Goal: Information Seeking & Learning: Compare options

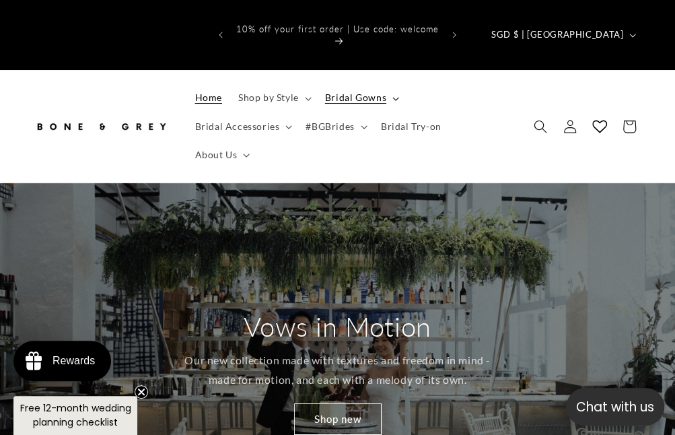
click at [359, 92] on span "Bridal Gowns" at bounding box center [355, 98] width 61 height 12
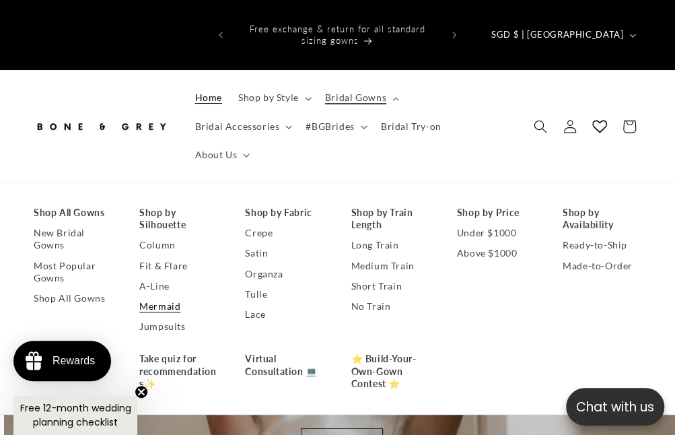
scroll to position [0, 674]
click at [161, 276] on link "A-Line" at bounding box center [178, 286] width 79 height 20
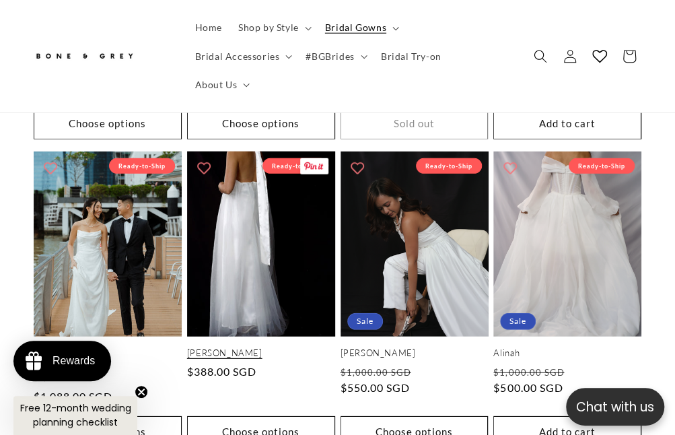
scroll to position [1346, 0]
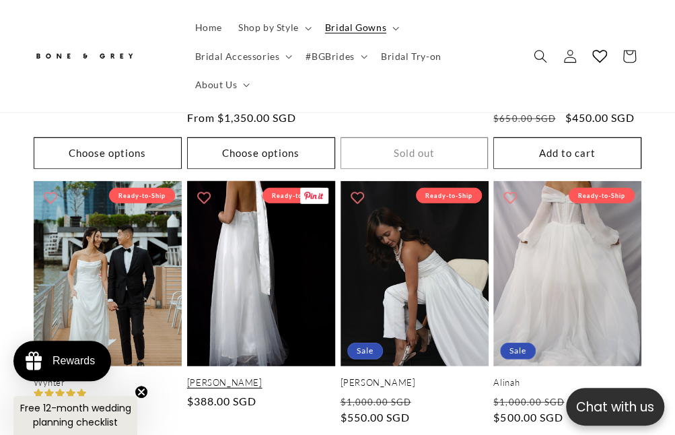
click at [265, 377] on link "Riley" at bounding box center [261, 382] width 148 height 11
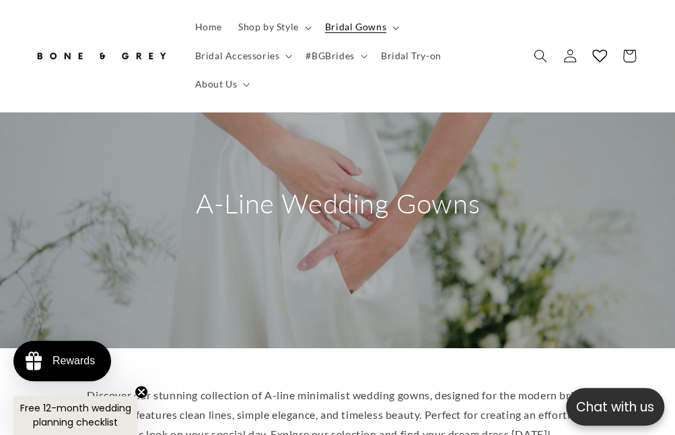
scroll to position [0, 0]
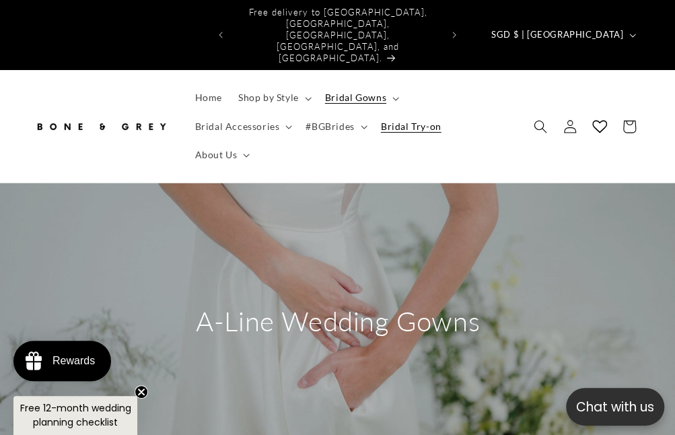
click at [381, 120] on span "Bridal Try-on" at bounding box center [411, 126] width 61 height 12
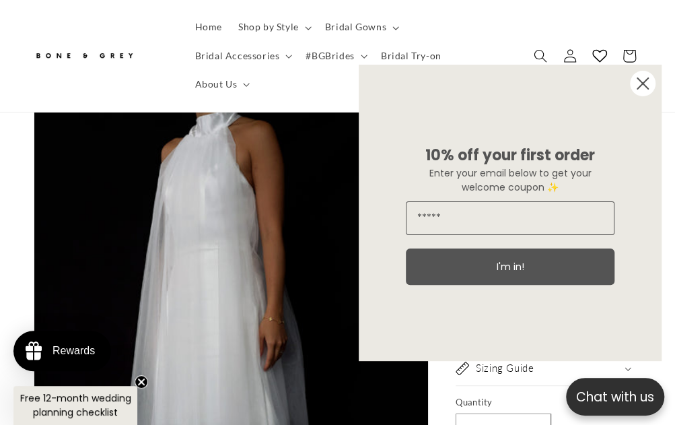
click at [642, 81] on circle "Close dialog" at bounding box center [643, 84] width 26 height 26
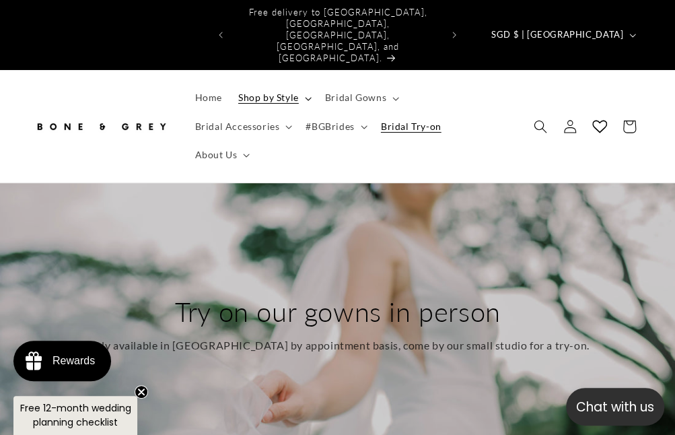
click at [265, 83] on summary "Shop by Style" at bounding box center [273, 97] width 87 height 28
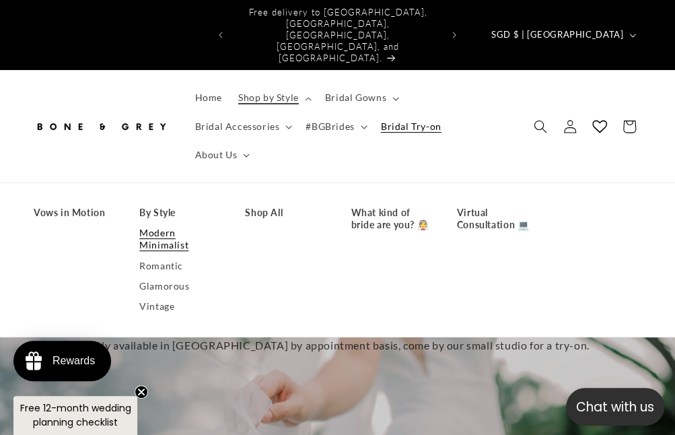
click at [172, 223] on link "Modern Minimalist" at bounding box center [178, 239] width 79 height 32
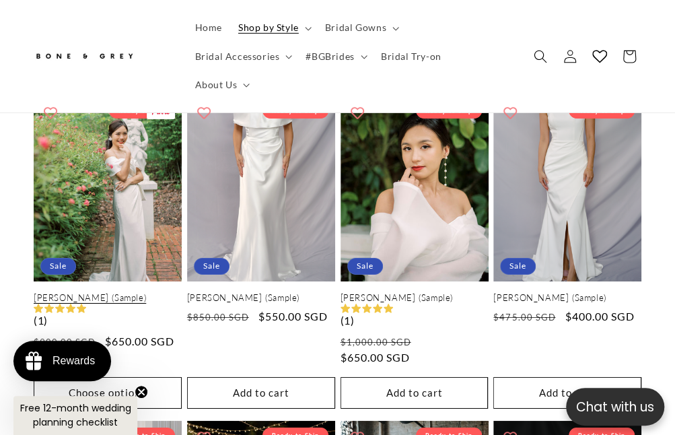
scroll to position [1749, 0]
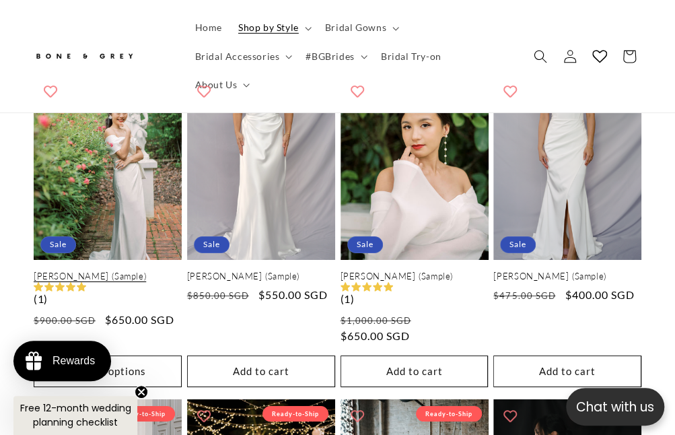
click at [121, 270] on link "Delphine (Sample)" at bounding box center [108, 275] width 148 height 11
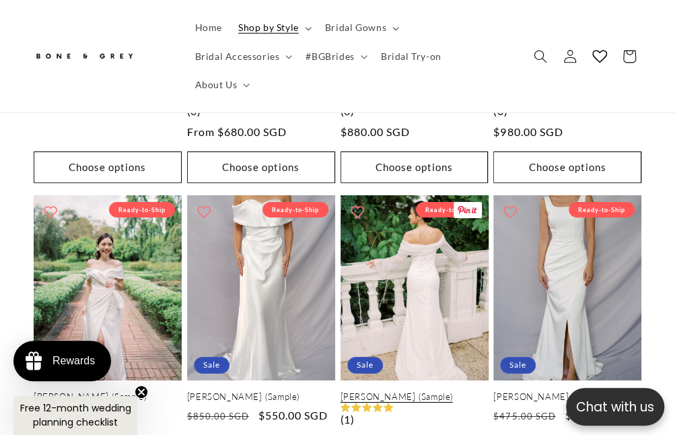
scroll to position [0, 0]
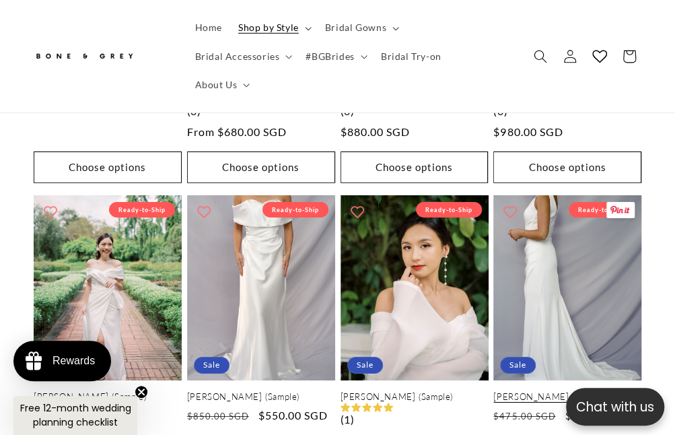
click at [602, 391] on link "Sylvia (Sample)" at bounding box center [567, 396] width 148 height 11
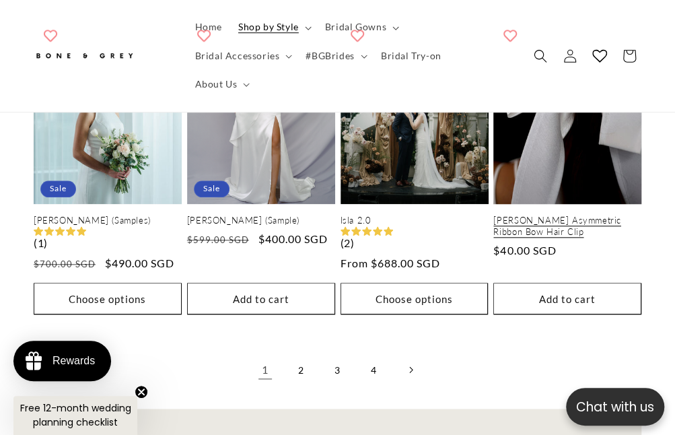
scroll to position [0, 209]
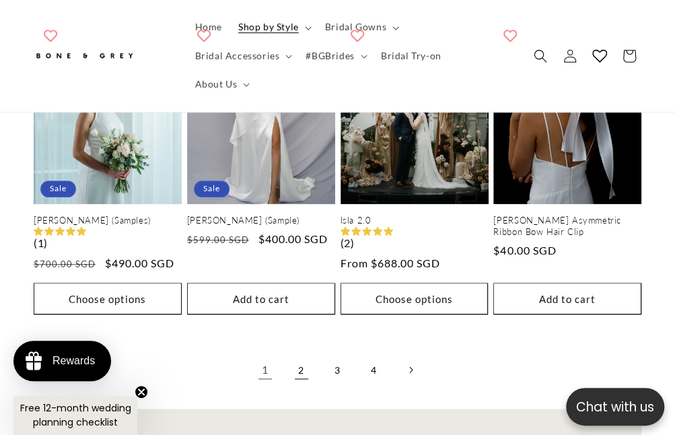
click at [298, 355] on link "2" at bounding box center [302, 370] width 30 height 30
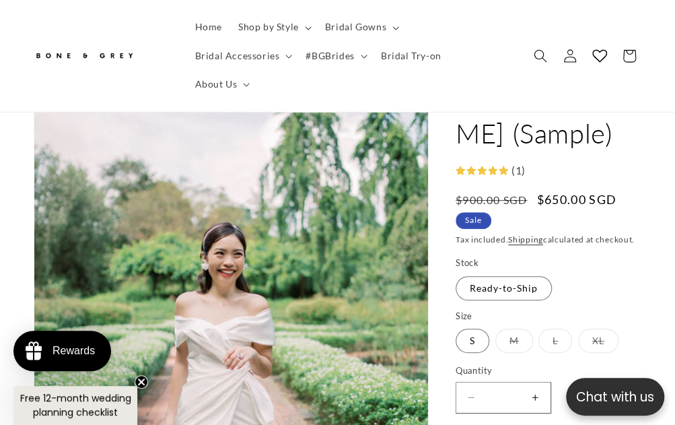
click at [512, 328] on label "M Variant sold out or unavailable" at bounding box center [514, 340] width 38 height 24
click at [480, 328] on label "S Variant sold out or unavailable" at bounding box center [473, 340] width 34 height 24
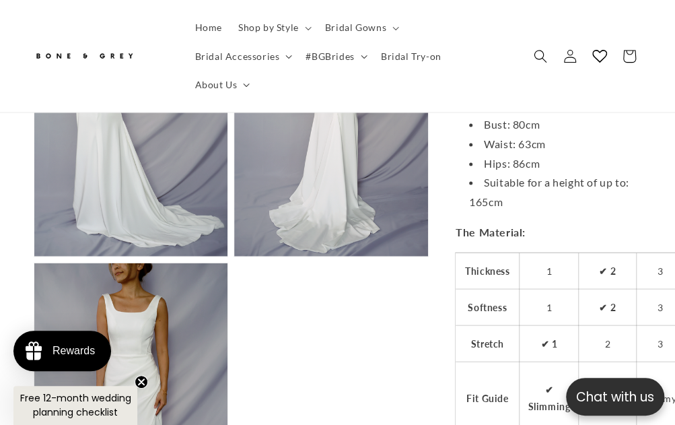
scroll to position [0, 209]
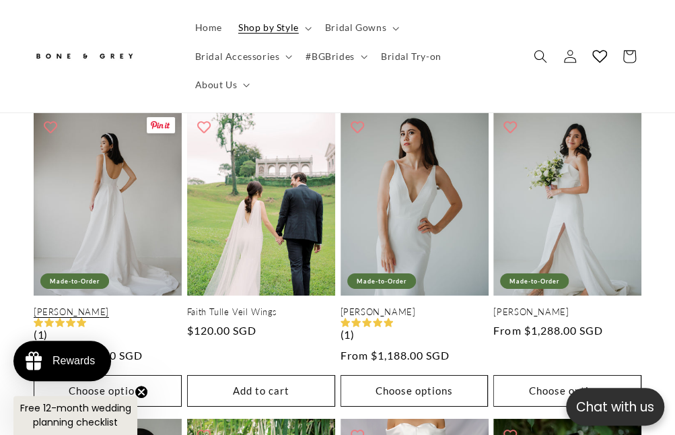
scroll to position [1682, 0]
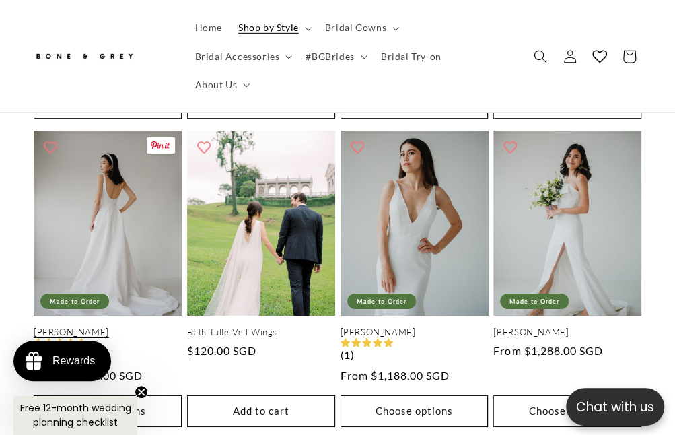
click at [137, 326] on link "[PERSON_NAME]" at bounding box center [108, 331] width 148 height 11
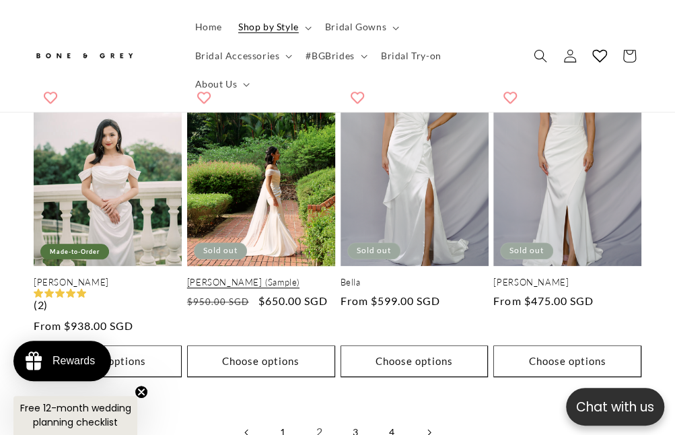
scroll to position [2369, 0]
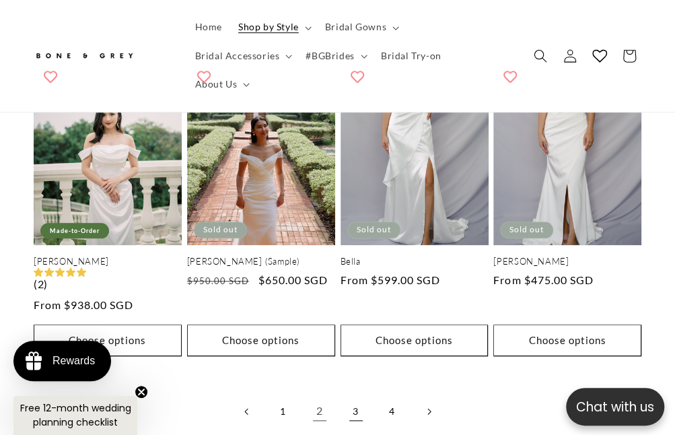
click at [367, 396] on link "3" at bounding box center [356, 411] width 30 height 30
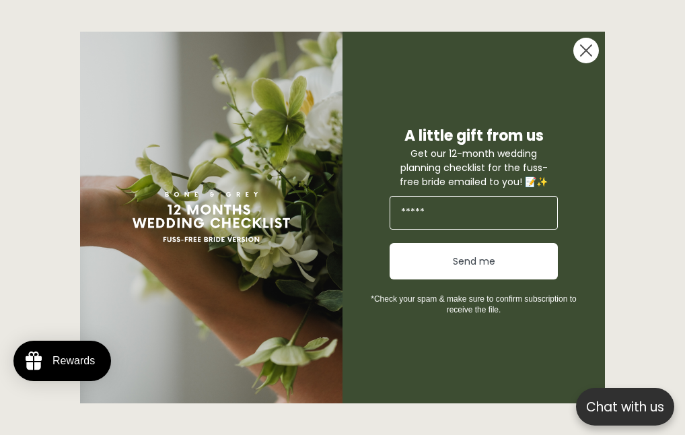
click at [606, 40] on div "Close dialog A little gift from us Get our 12-month wedding planning checklist …" at bounding box center [343, 217] width 552 height 398
click at [601, 40] on form "A little gift from us Get our 12-month wedding planning checklist for the fuss-…" at bounding box center [342, 217] width 525 height 371
click at [589, 45] on circle "Close dialog" at bounding box center [586, 51] width 26 height 26
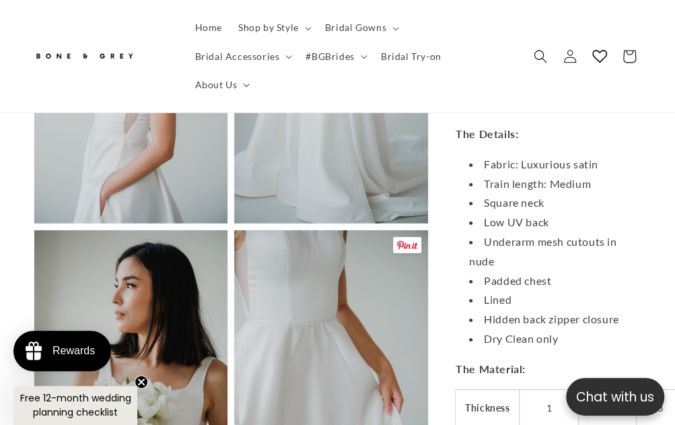
scroll to position [1548, 0]
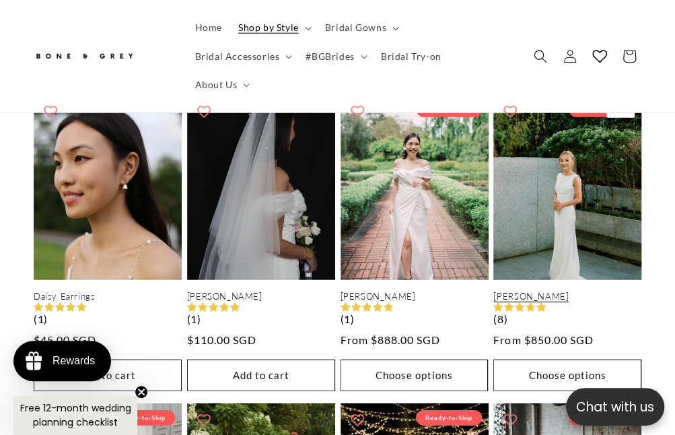
scroll to position [1346, 0]
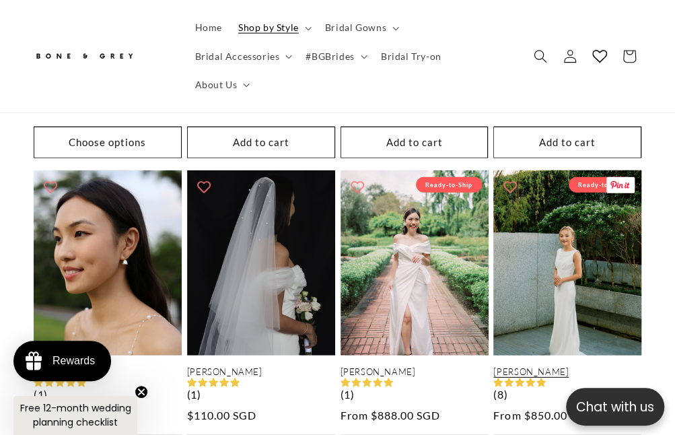
click at [558, 366] on link "Julia" at bounding box center [567, 371] width 148 height 11
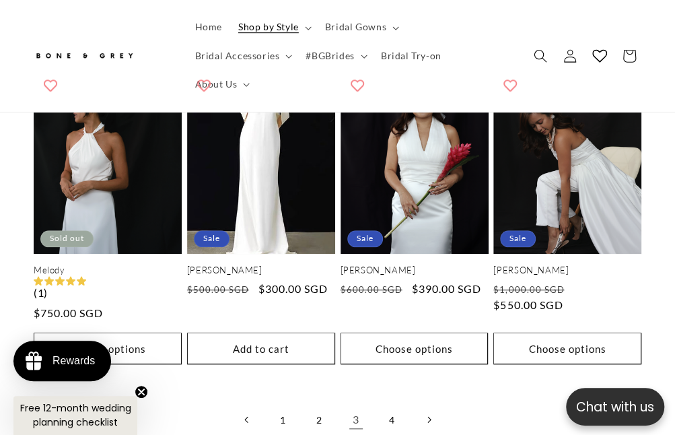
scroll to position [2373, 0]
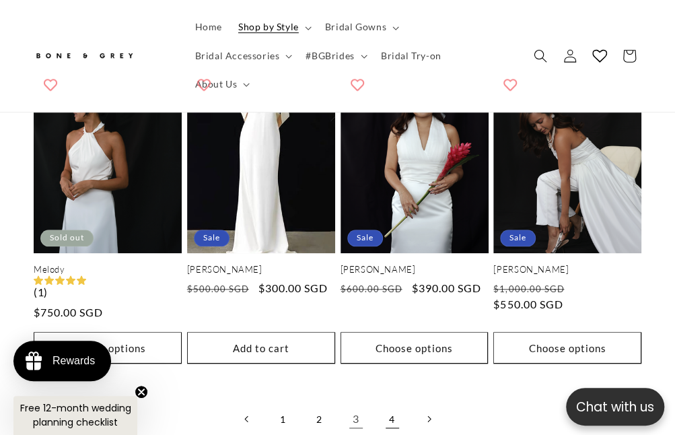
click at [389, 404] on link "4" at bounding box center [392, 419] width 30 height 30
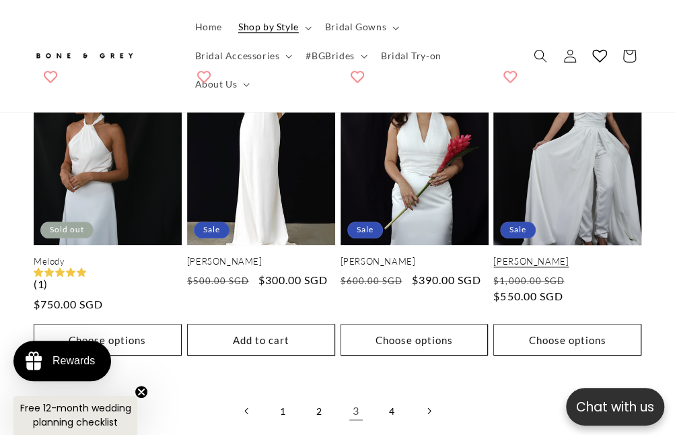
scroll to position [0, 209]
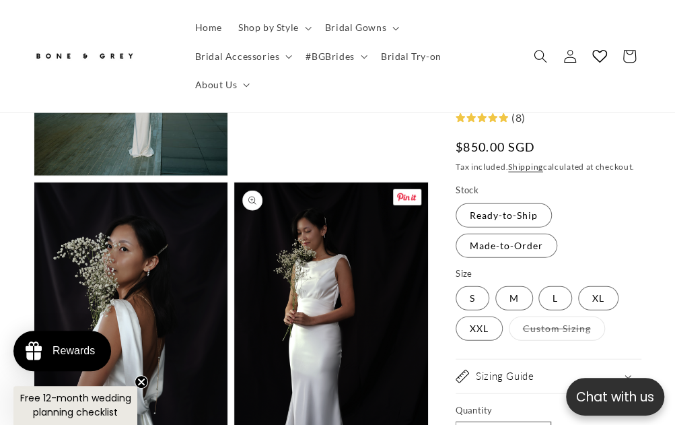
scroll to position [1211, 0]
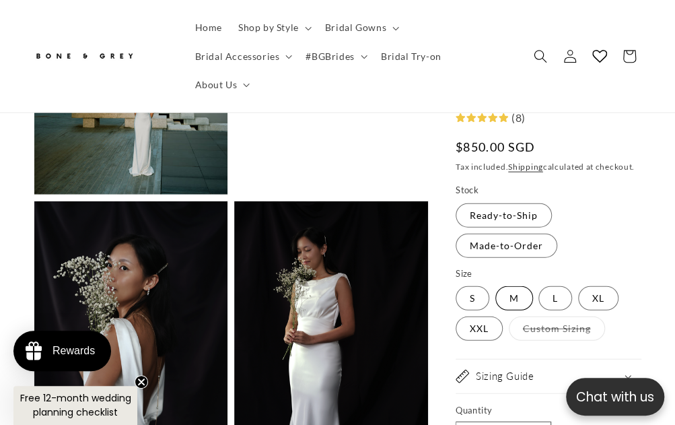
click at [519, 286] on label "M Variant sold out or unavailable" at bounding box center [514, 298] width 38 height 24
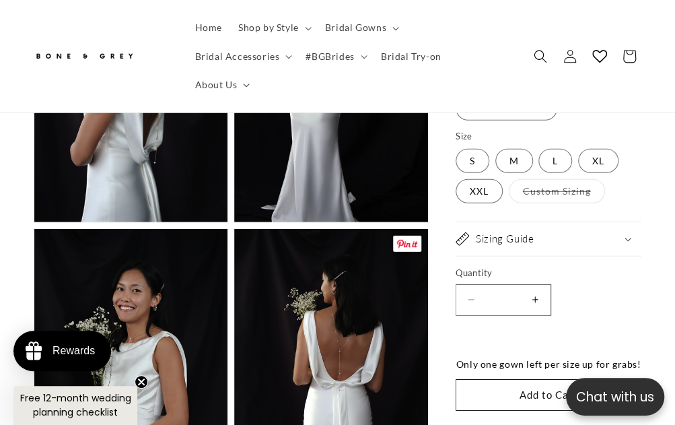
scroll to position [1480, 0]
click at [626, 238] on icon at bounding box center [627, 240] width 7 height 4
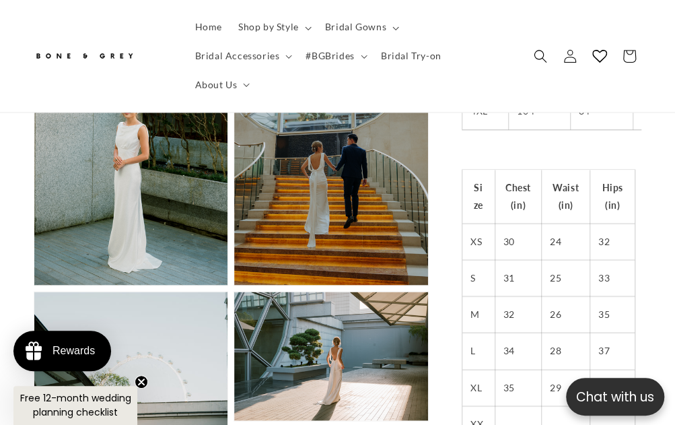
scroll to position [0, 209]
click at [567, 296] on td "26" at bounding box center [566, 314] width 48 height 36
click at [564, 332] on td "28" at bounding box center [566, 350] width 48 height 36
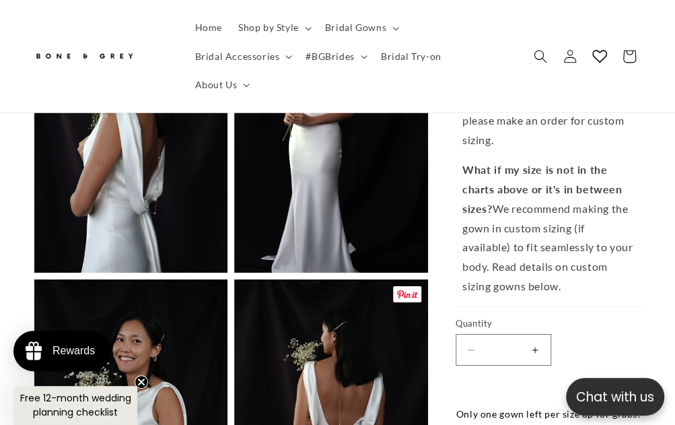
scroll to position [1615, 0]
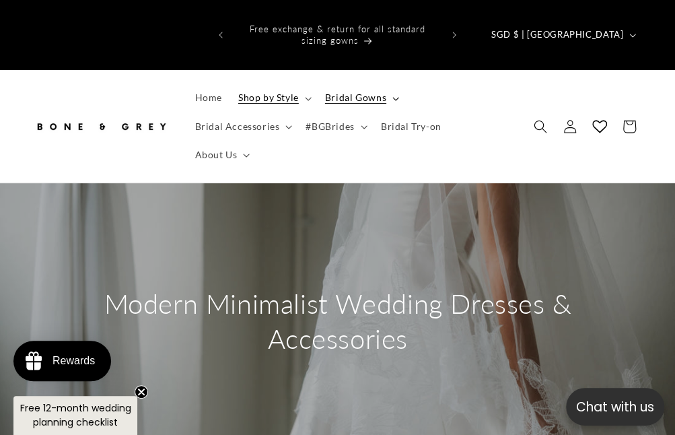
click at [337, 92] on span "Bridal Gowns" at bounding box center [355, 98] width 61 height 12
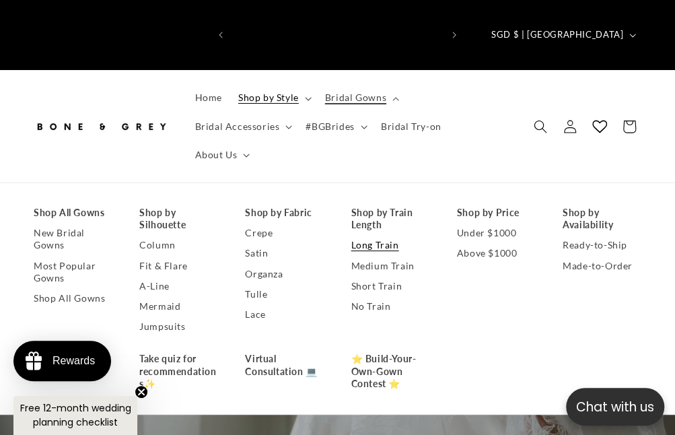
scroll to position [0, 419]
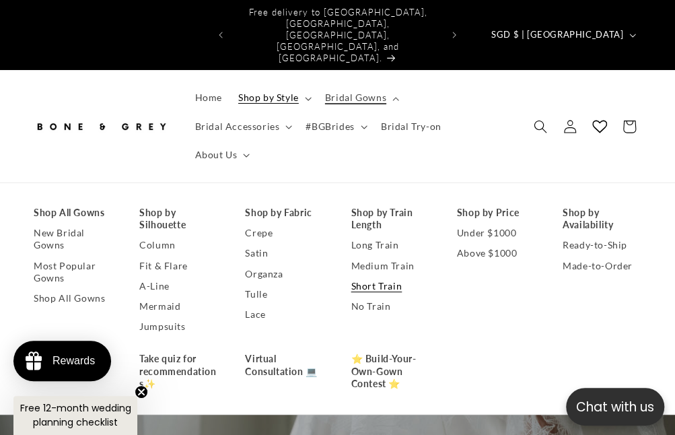
click at [382, 276] on link "Short Train" at bounding box center [390, 286] width 79 height 20
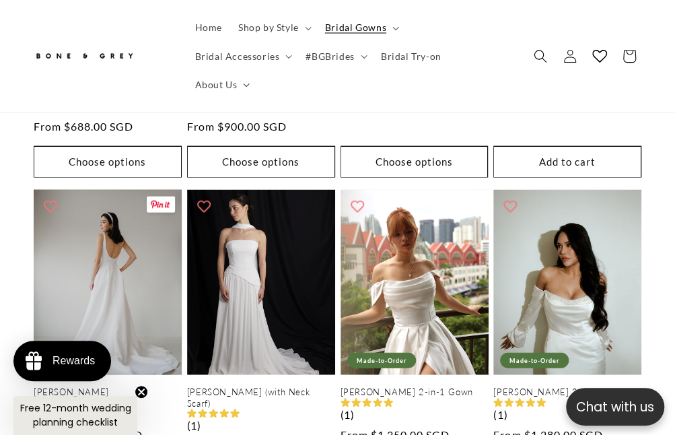
scroll to position [1077, 0]
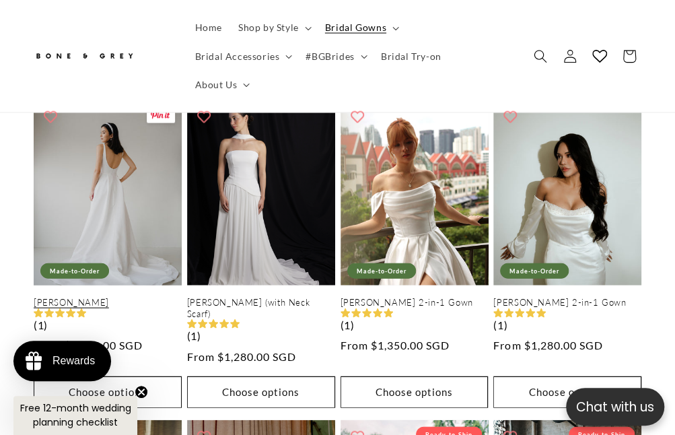
click at [102, 297] on link "[PERSON_NAME]" at bounding box center [108, 302] width 148 height 11
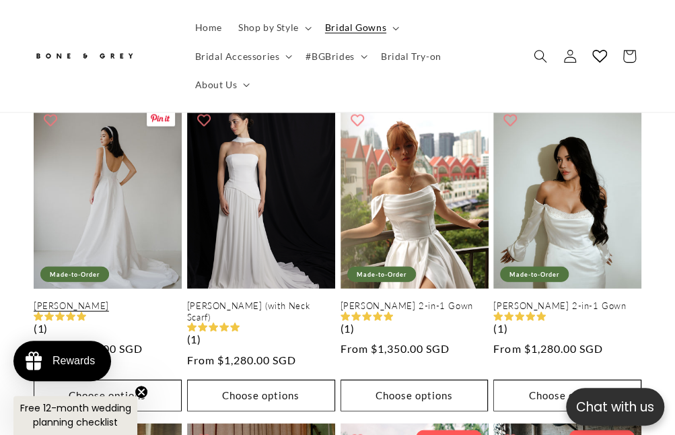
scroll to position [0, 209]
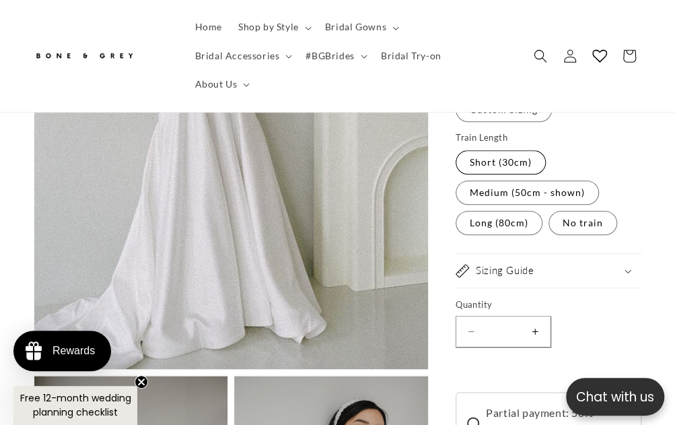
scroll to position [404, 0]
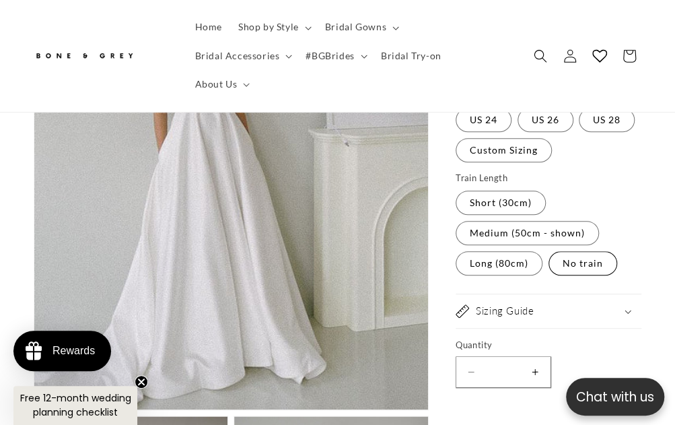
click at [567, 251] on label "No train Variant sold out or unavailable" at bounding box center [582, 263] width 69 height 24
click at [510, 225] on label "Medium (50cm - shown) Variant sold out or unavailable" at bounding box center [527, 233] width 143 height 24
click at [503, 262] on label "Long (80cm) Variant sold out or unavailable" at bounding box center [499, 263] width 87 height 24
click at [499, 203] on label "Short (30cm) Variant sold out or unavailable" at bounding box center [501, 202] width 90 height 24
